Goal: Navigation & Orientation: Find specific page/section

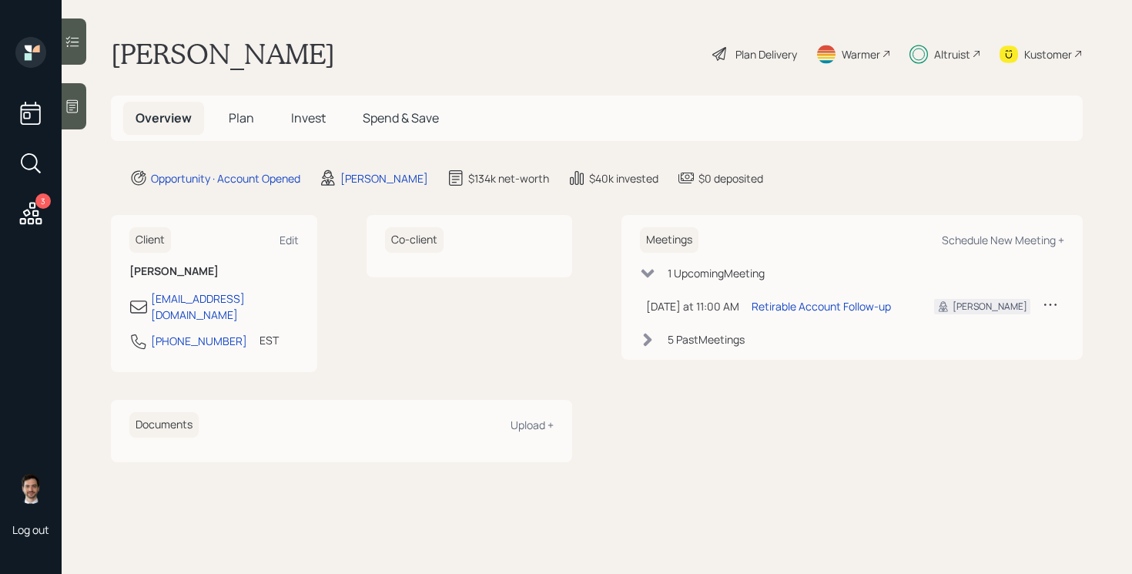
click at [238, 122] on span "Plan" at bounding box center [241, 117] width 25 height 17
